Goal: Transaction & Acquisition: Book appointment/travel/reservation

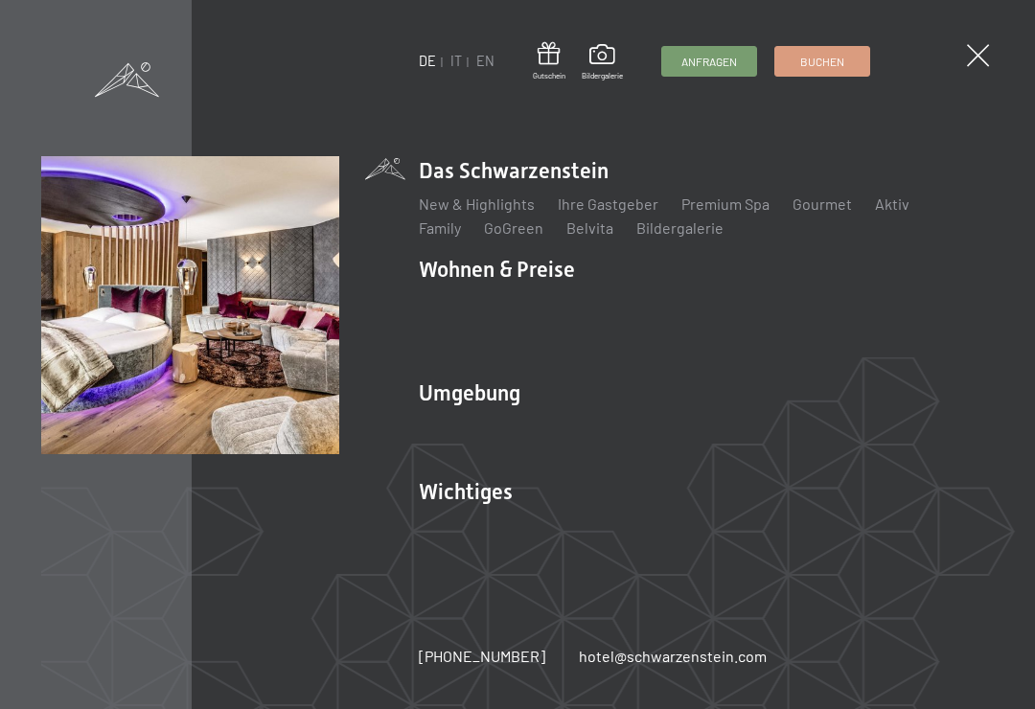
click at [740, 301] on link "Angebote" at bounding box center [733, 302] width 67 height 18
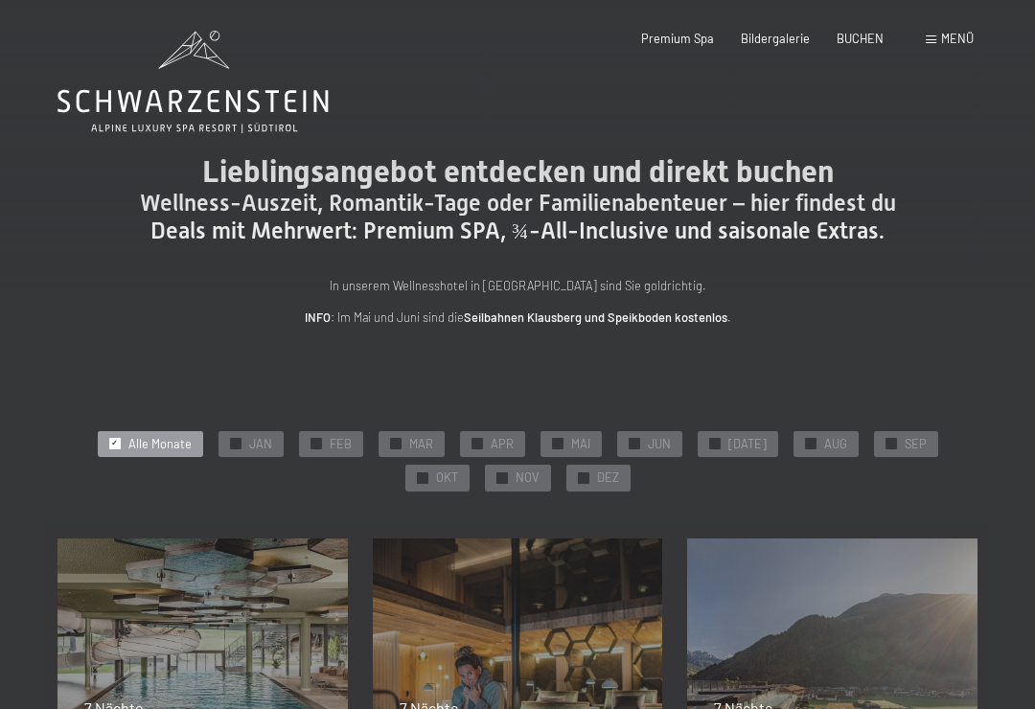
click at [515, 470] on span "NOV" at bounding box center [527, 477] width 24 height 17
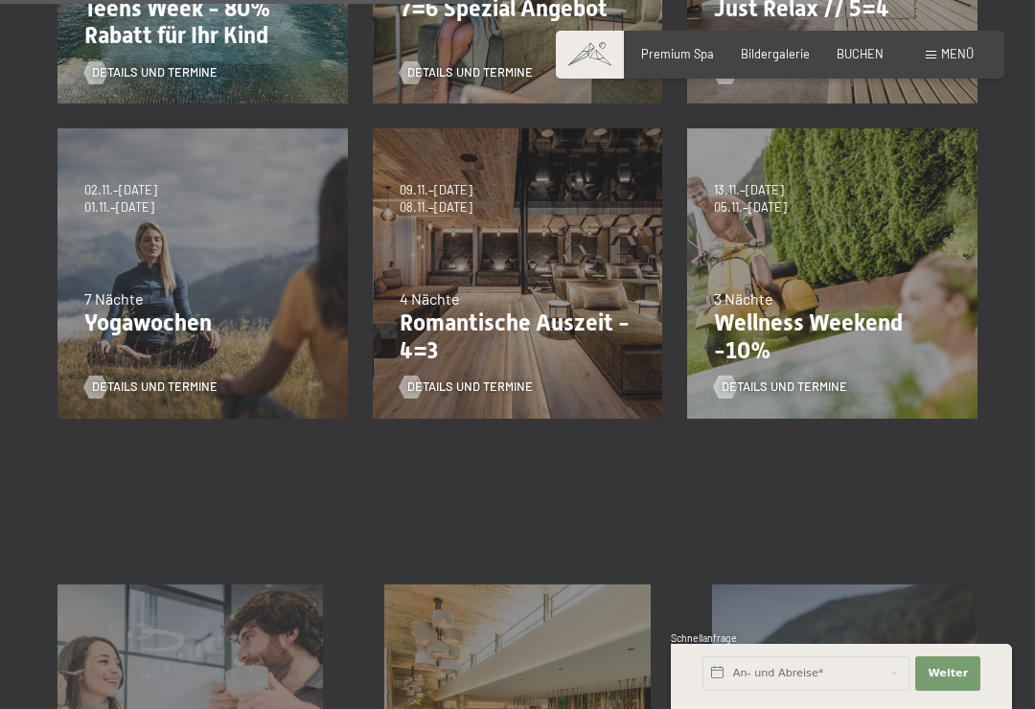
scroll to position [725, 0]
click at [819, 379] on span "Details und Termine" at bounding box center [784, 385] width 126 height 17
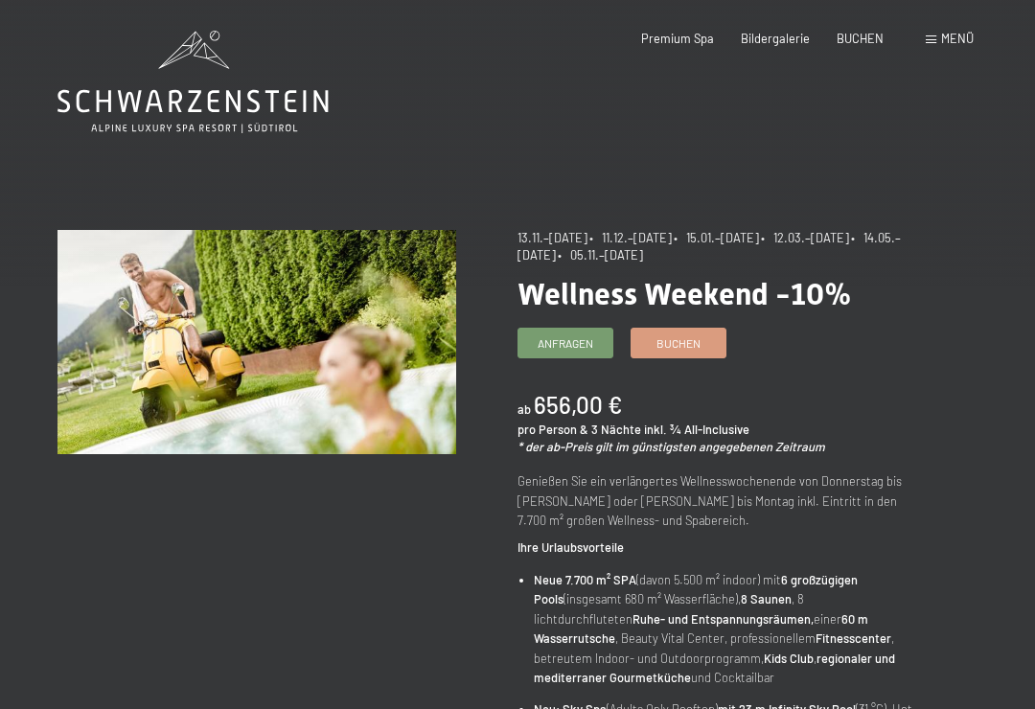
click at [955, 40] on span "Menü" at bounding box center [957, 38] width 33 height 15
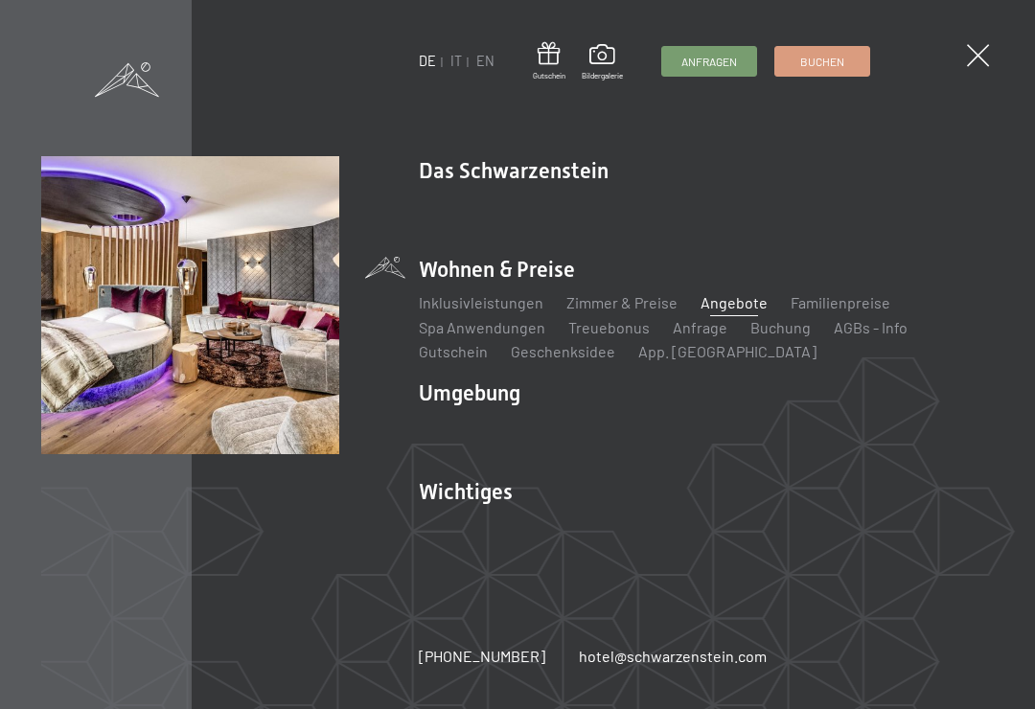
click at [638, 301] on link "Zimmer & Preise" at bounding box center [621, 302] width 111 height 18
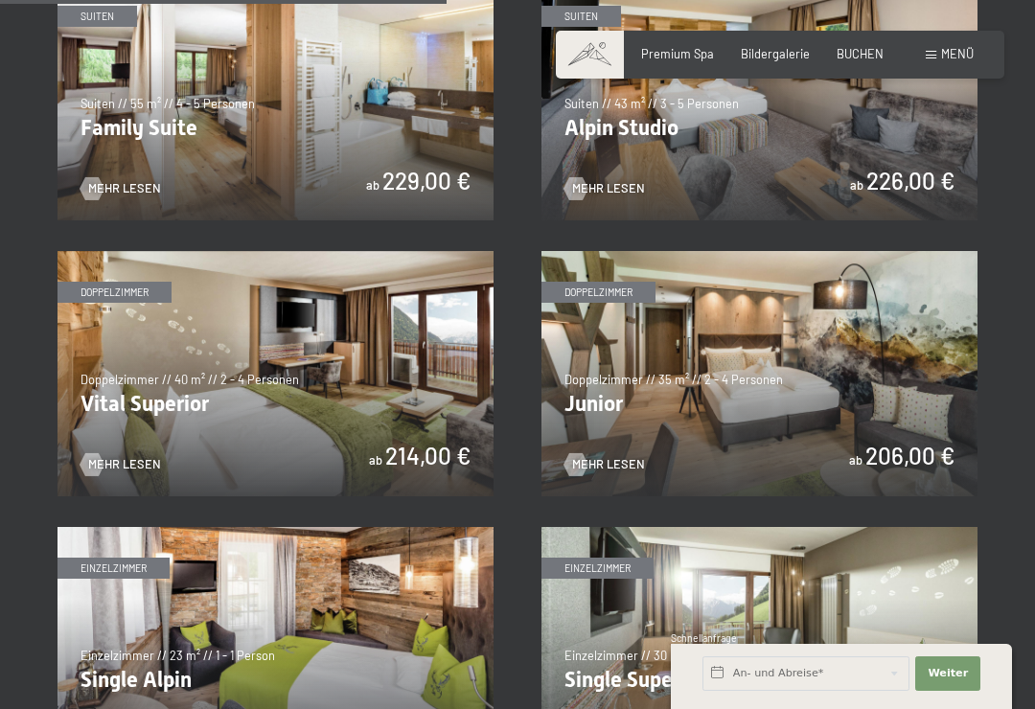
scroll to position [1874, 0]
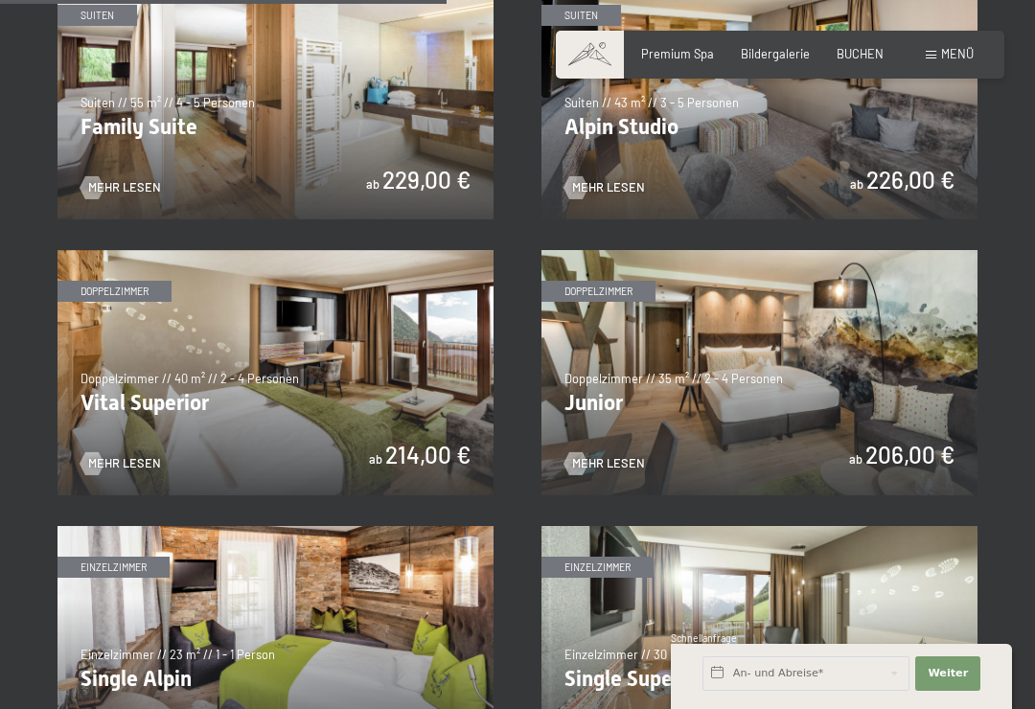
click at [630, 455] on span "Mehr Lesen" at bounding box center [608, 463] width 73 height 17
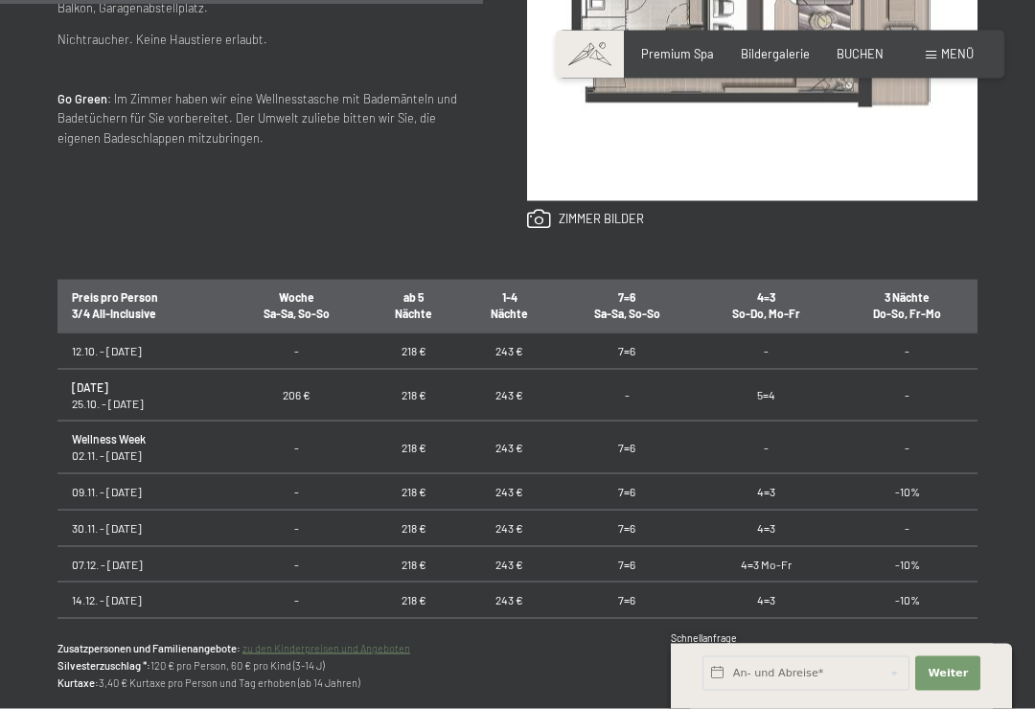
scroll to position [960, 0]
click at [959, 485] on td "-10%" at bounding box center [906, 491] width 141 height 36
click at [929, 481] on td "-10%" at bounding box center [906, 491] width 141 height 36
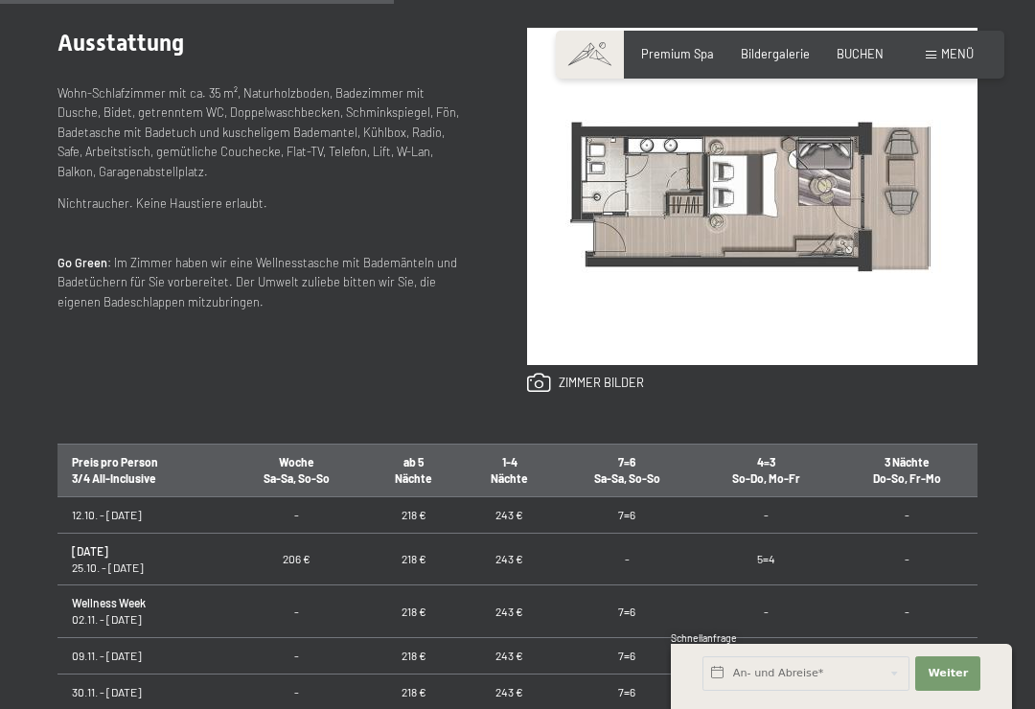
scroll to position [793, 0]
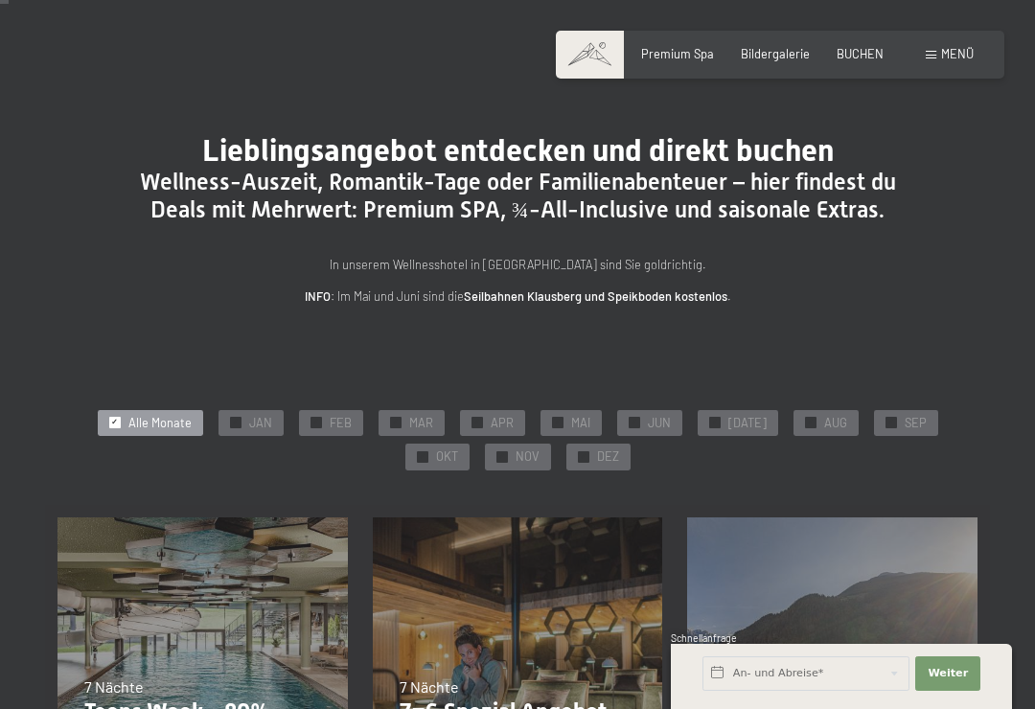
scroll to position [22, 0]
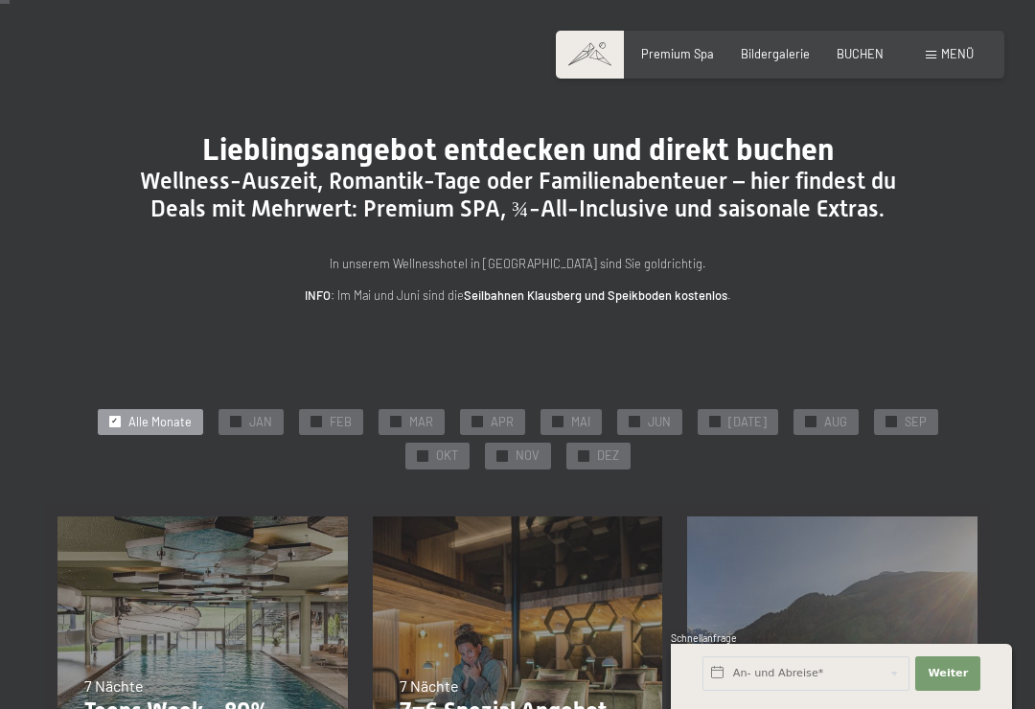
click at [515, 449] on span "NOV" at bounding box center [527, 455] width 24 height 17
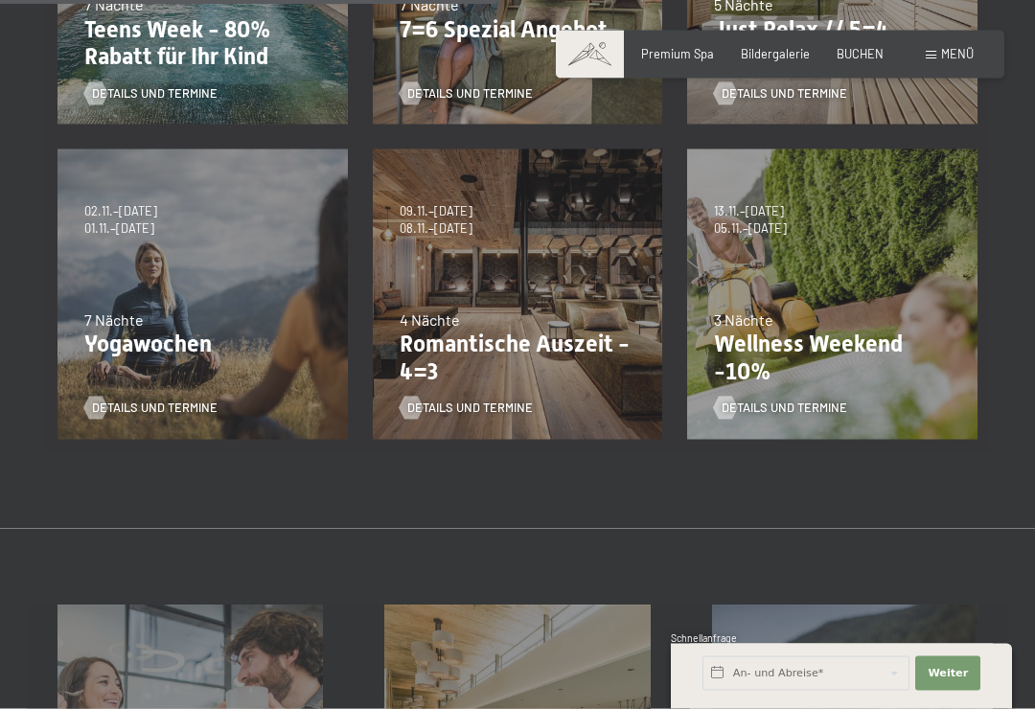
scroll to position [719, 0]
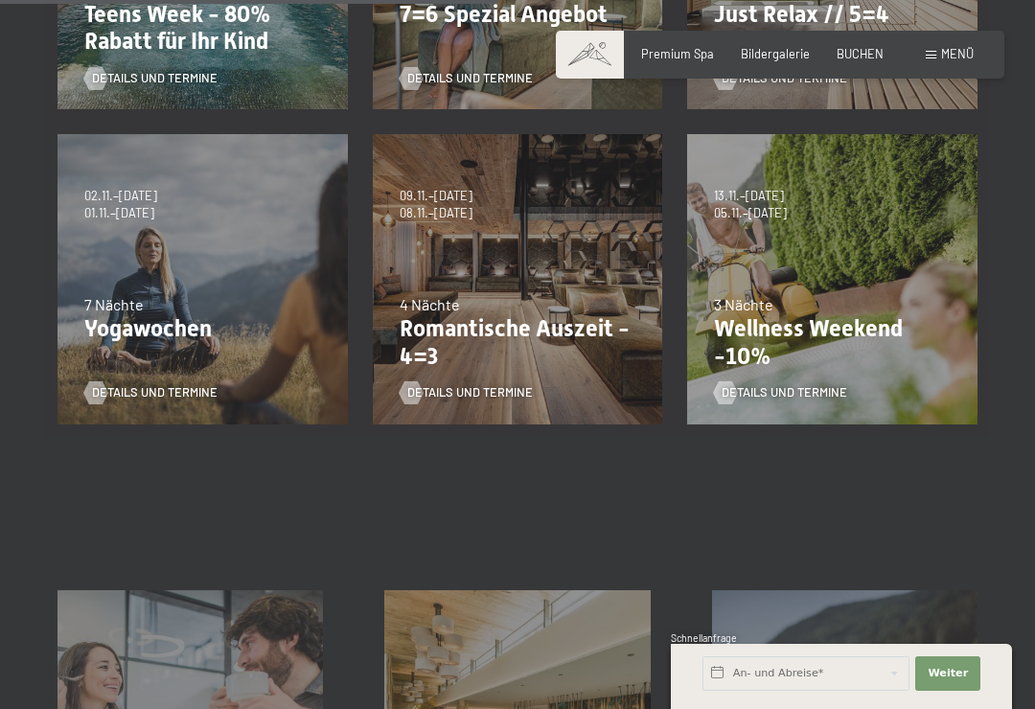
click at [808, 386] on span "Details und Termine" at bounding box center [784, 392] width 126 height 17
